Goal: Transaction & Acquisition: Purchase product/service

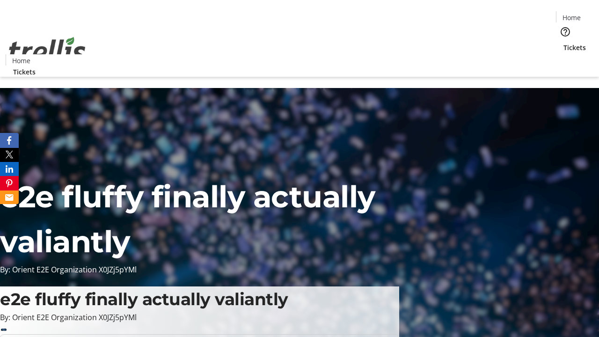
click at [564, 43] on span "Tickets" at bounding box center [575, 48] width 22 height 10
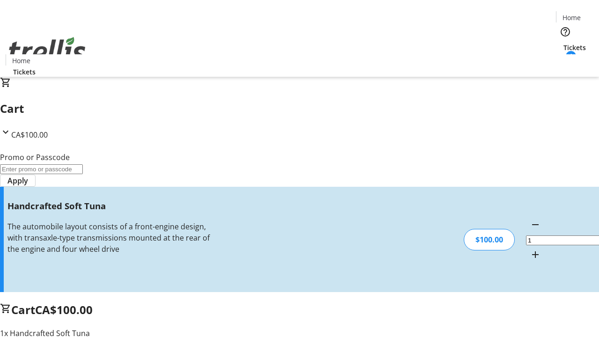
type input "FREE"
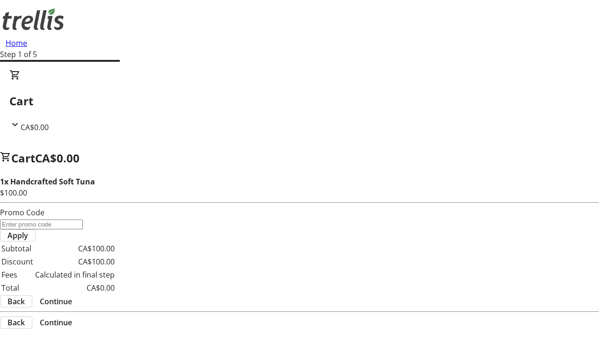
click at [72, 296] on span "Continue" at bounding box center [56, 301] width 32 height 11
